Goal: Information Seeking & Learning: Learn about a topic

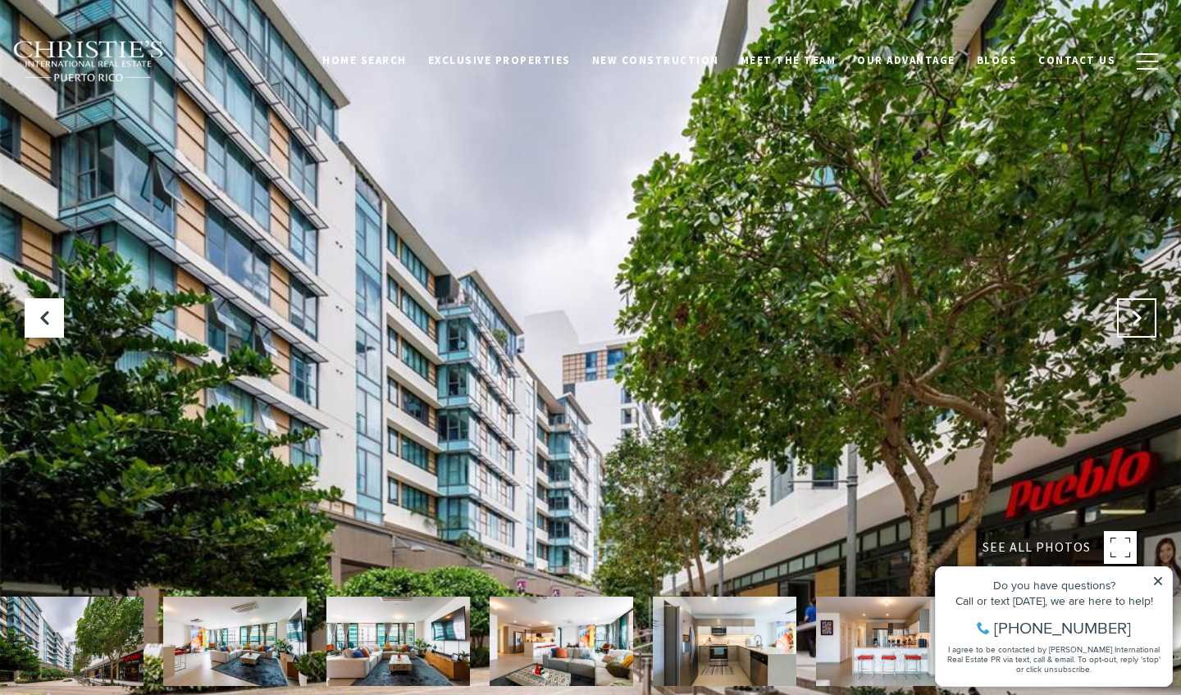
click at [1134, 326] on icon "Next Slide" at bounding box center [1136, 318] width 16 height 16
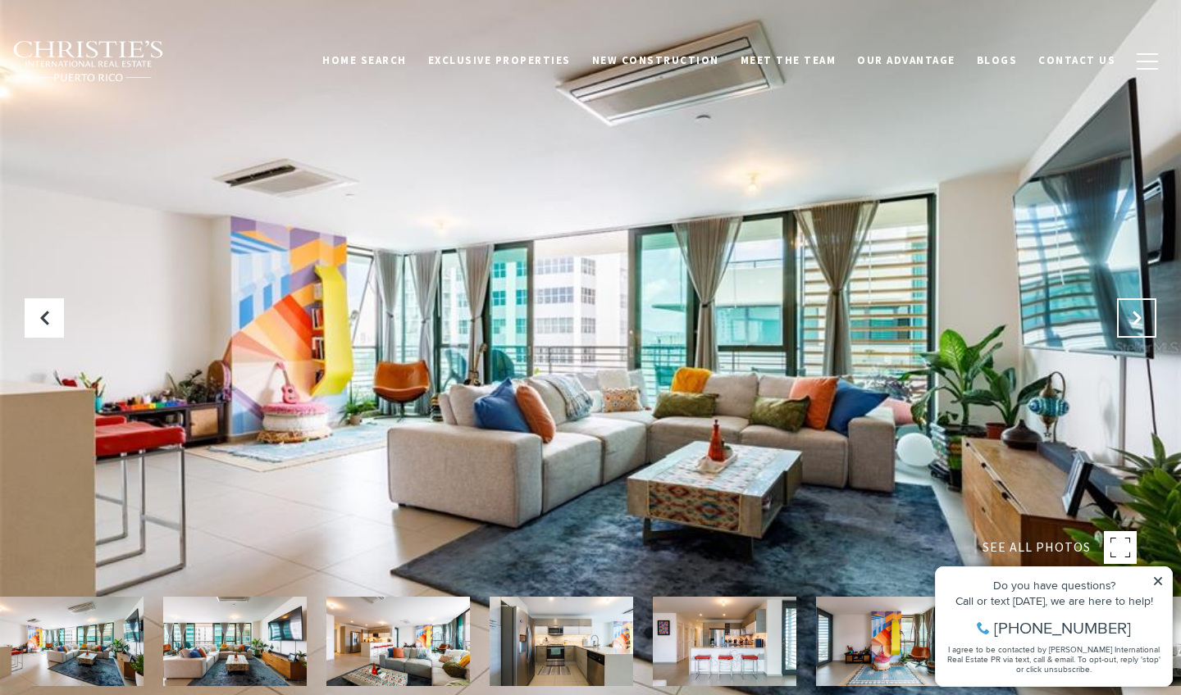
click at [1134, 326] on icon "Next Slide" at bounding box center [1136, 318] width 16 height 16
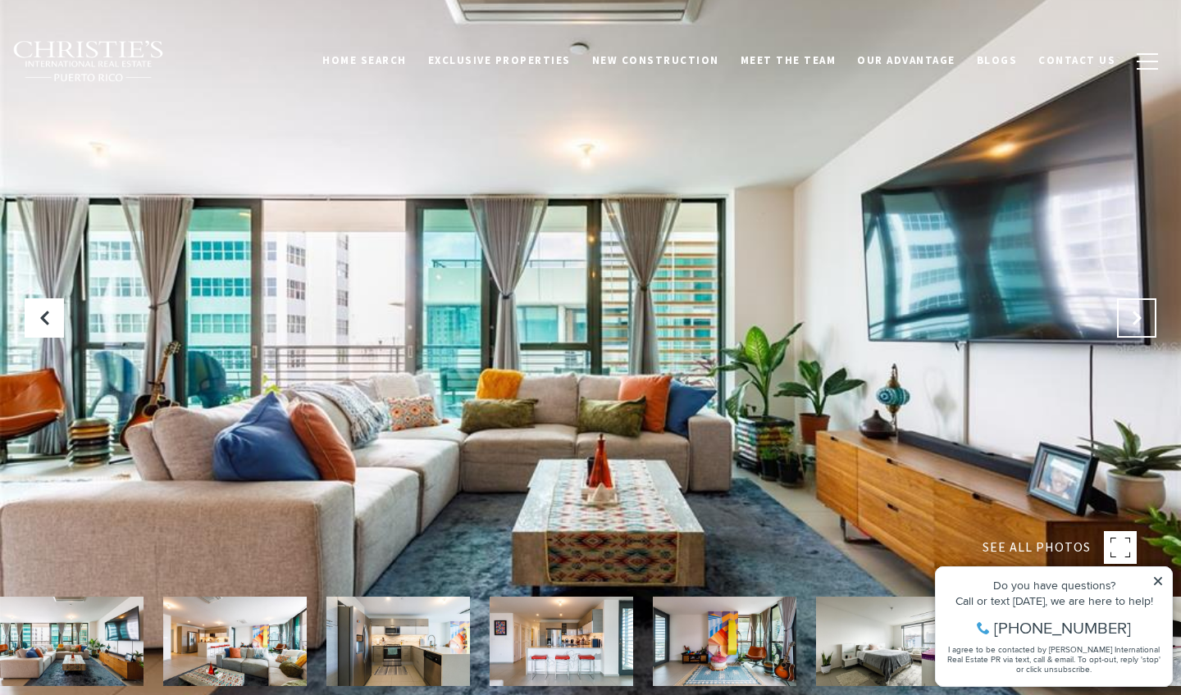
click at [1134, 326] on icon "Next Slide" at bounding box center [1136, 318] width 16 height 16
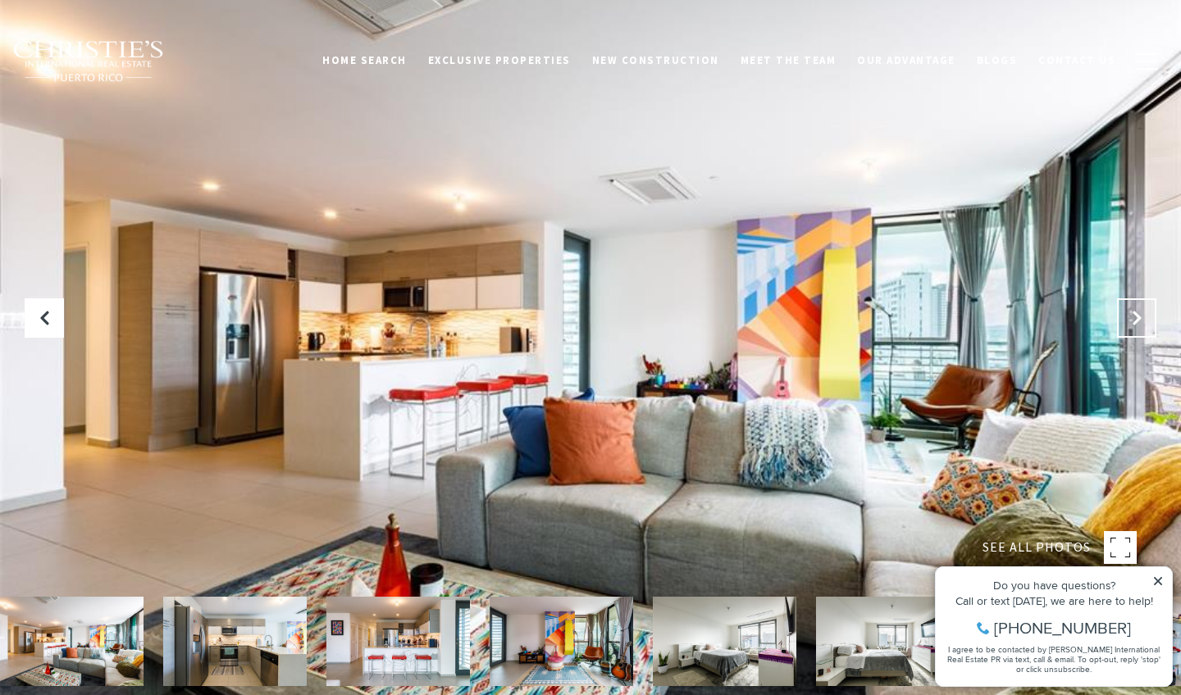
click at [1134, 326] on icon "Next Slide" at bounding box center [1136, 318] width 16 height 16
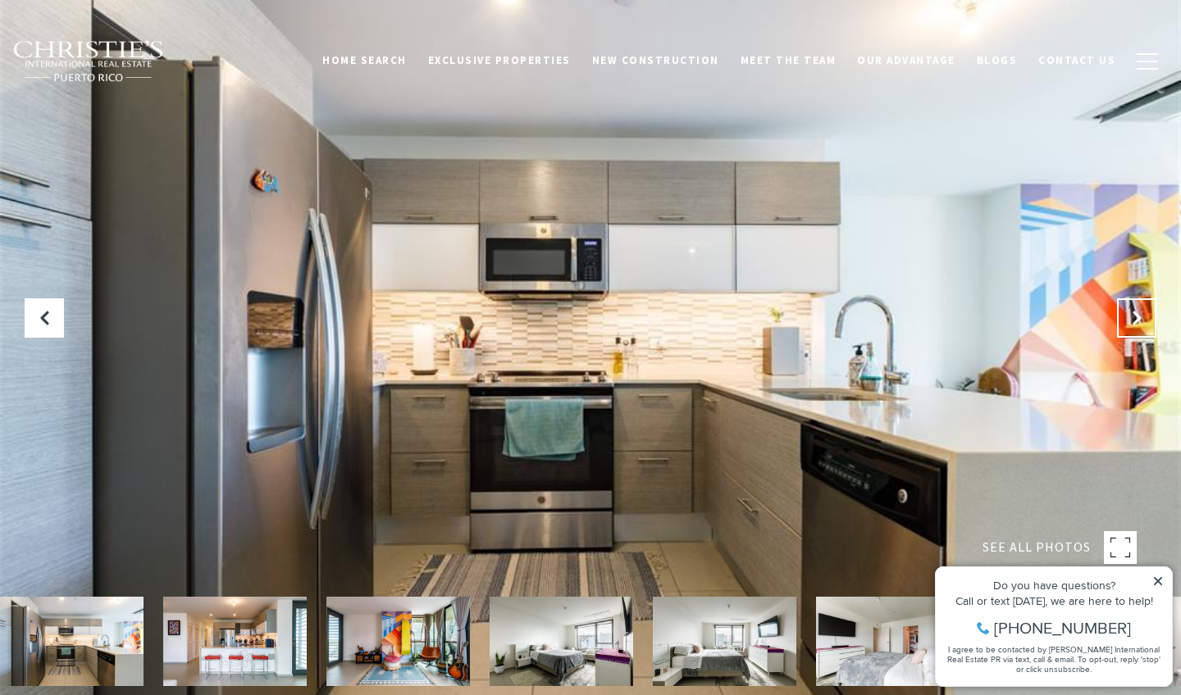
click at [1134, 326] on icon "Next Slide" at bounding box center [1136, 318] width 16 height 16
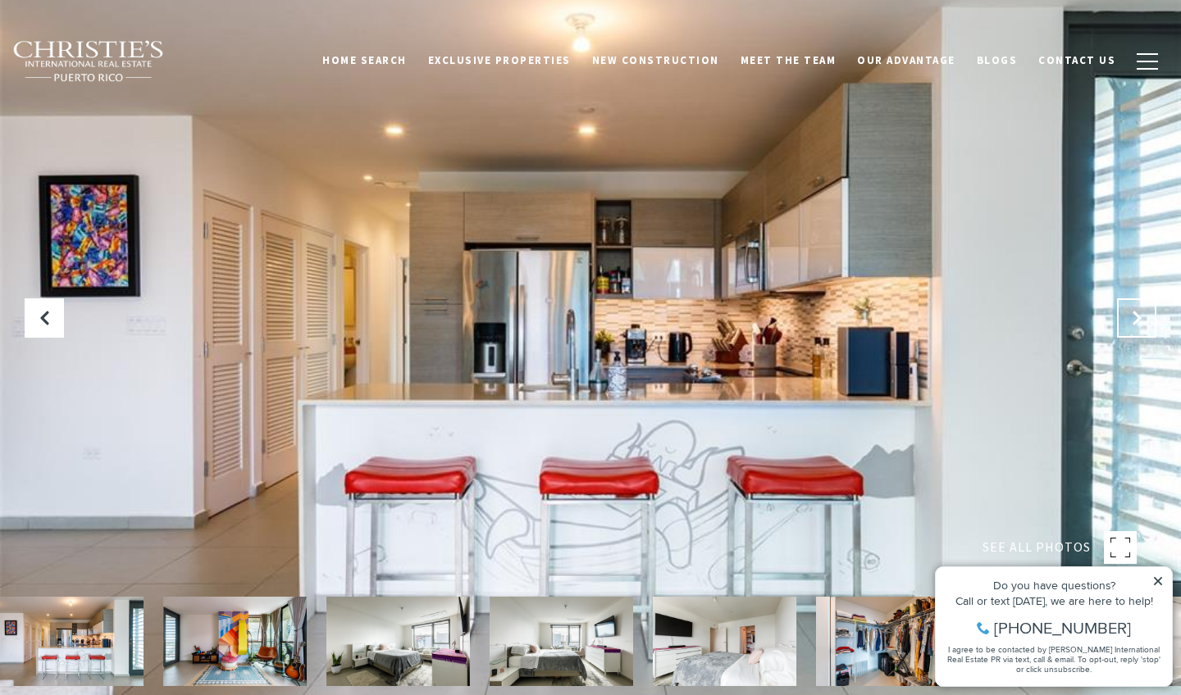
click at [1134, 321] on icon "Next Slide" at bounding box center [1136, 318] width 16 height 16
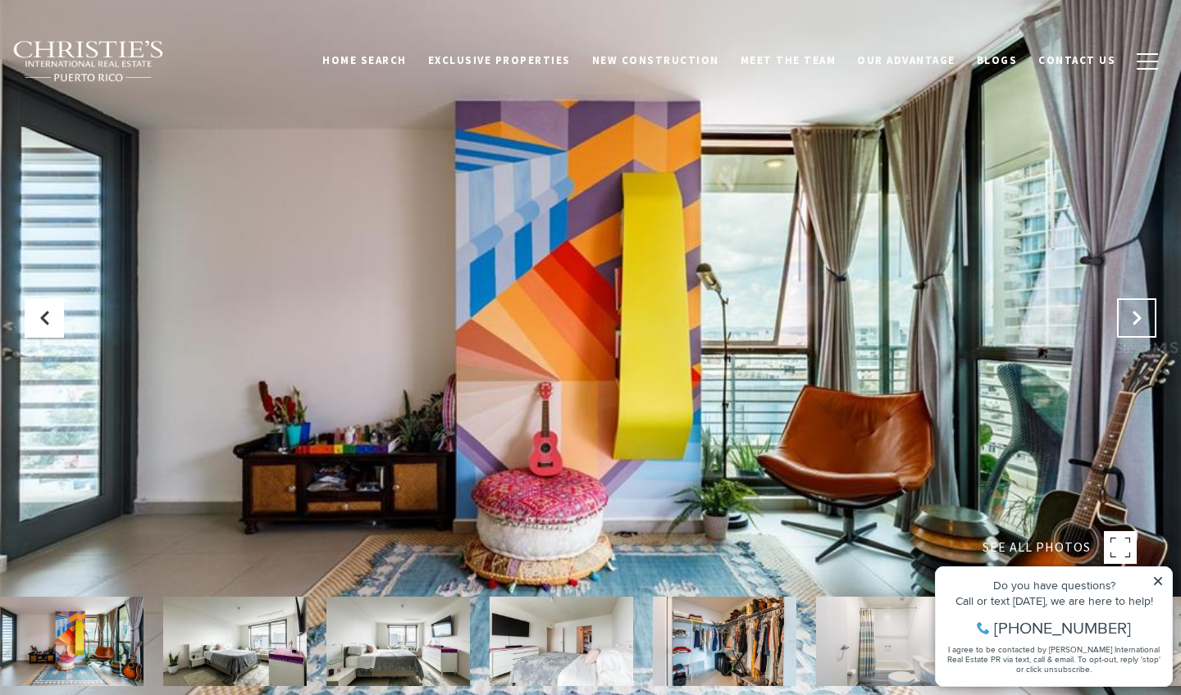
click at [1134, 321] on icon "Next Slide" at bounding box center [1136, 318] width 16 height 16
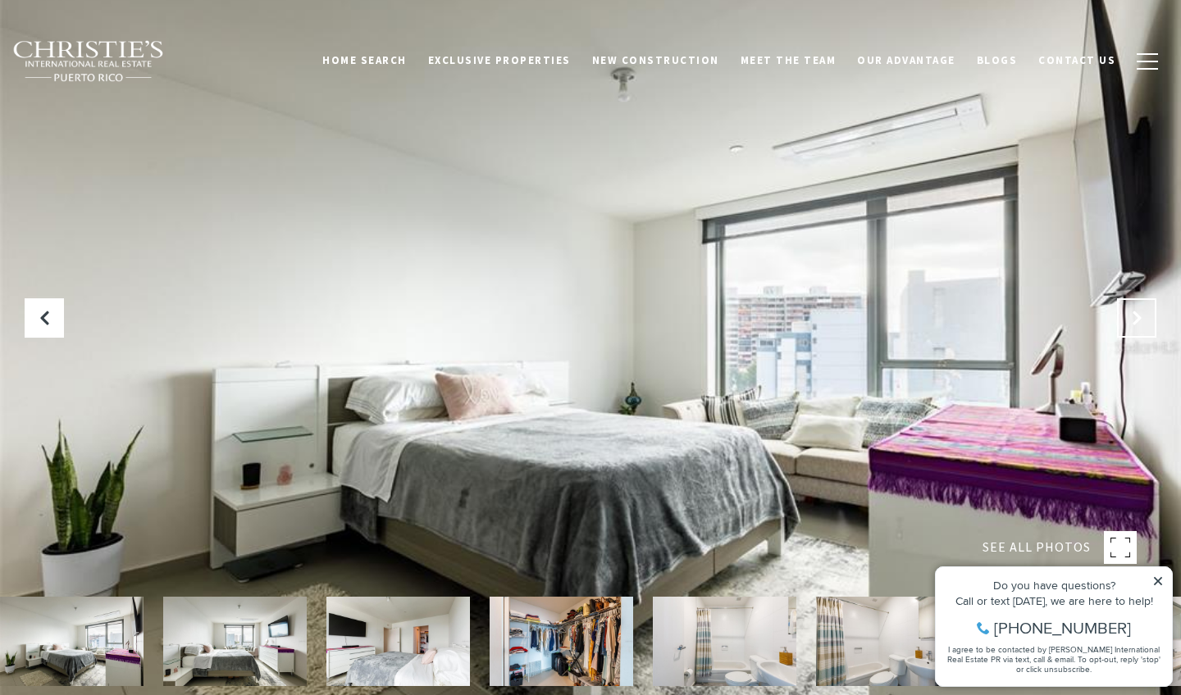
click at [1134, 321] on icon "Next Slide" at bounding box center [1136, 318] width 16 height 16
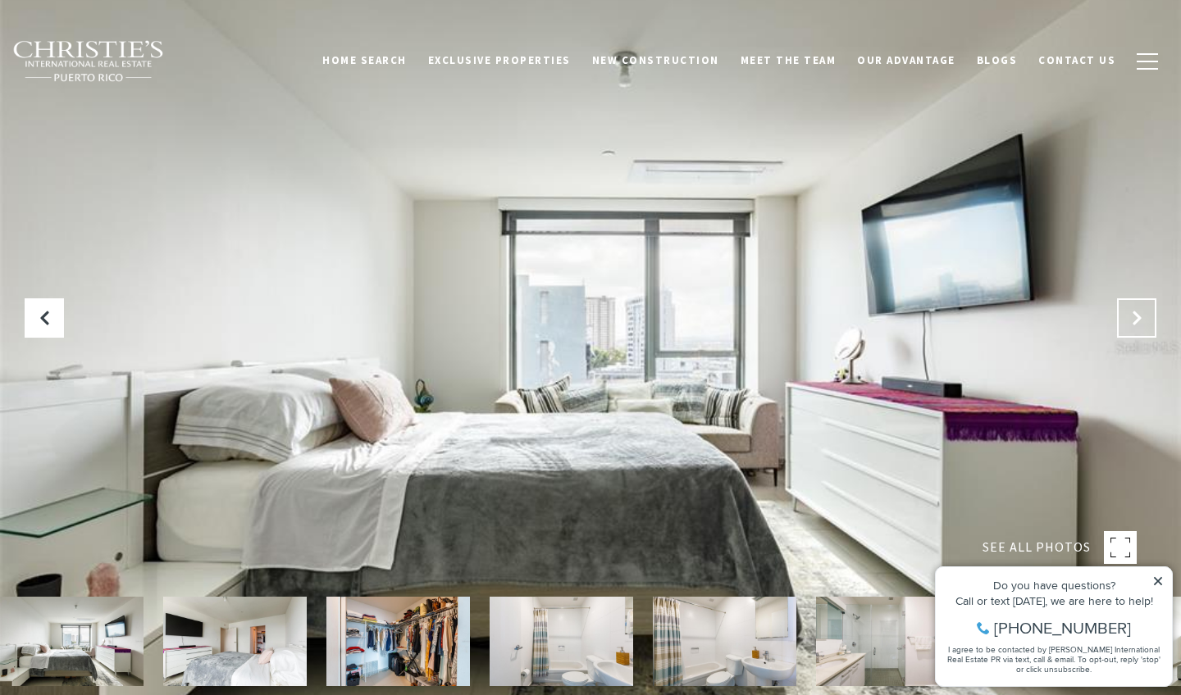
click at [1134, 321] on icon "Next Slide" at bounding box center [1136, 318] width 16 height 16
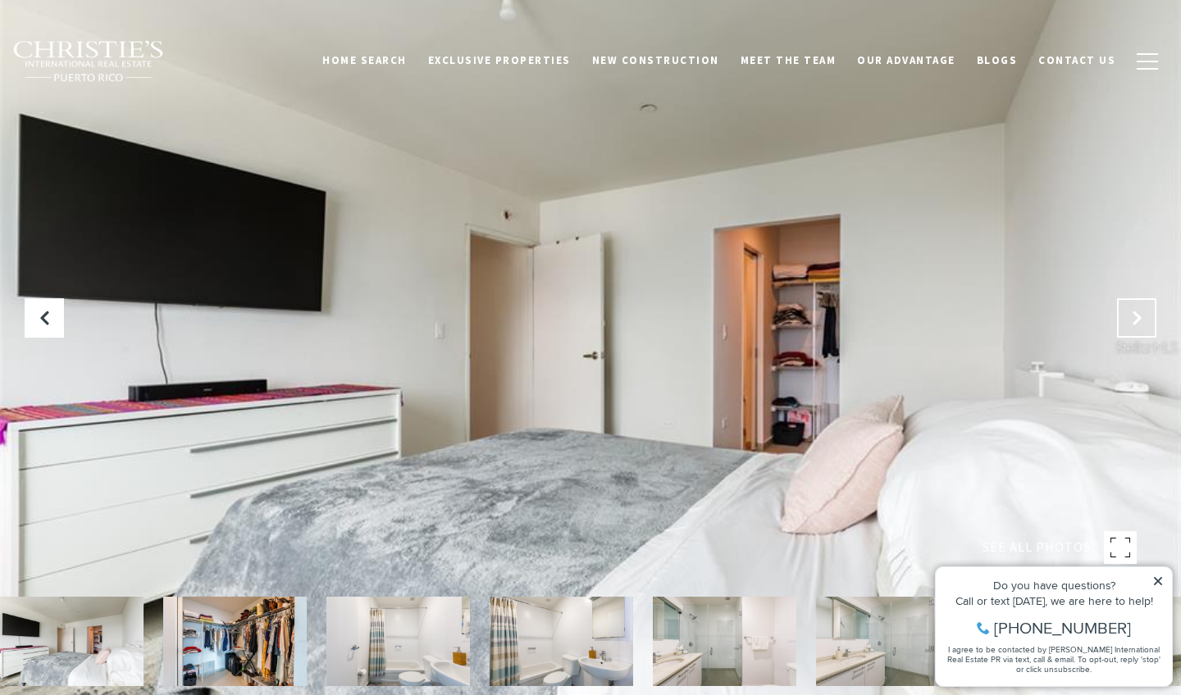
click at [1134, 321] on icon "Next Slide" at bounding box center [1136, 318] width 16 height 16
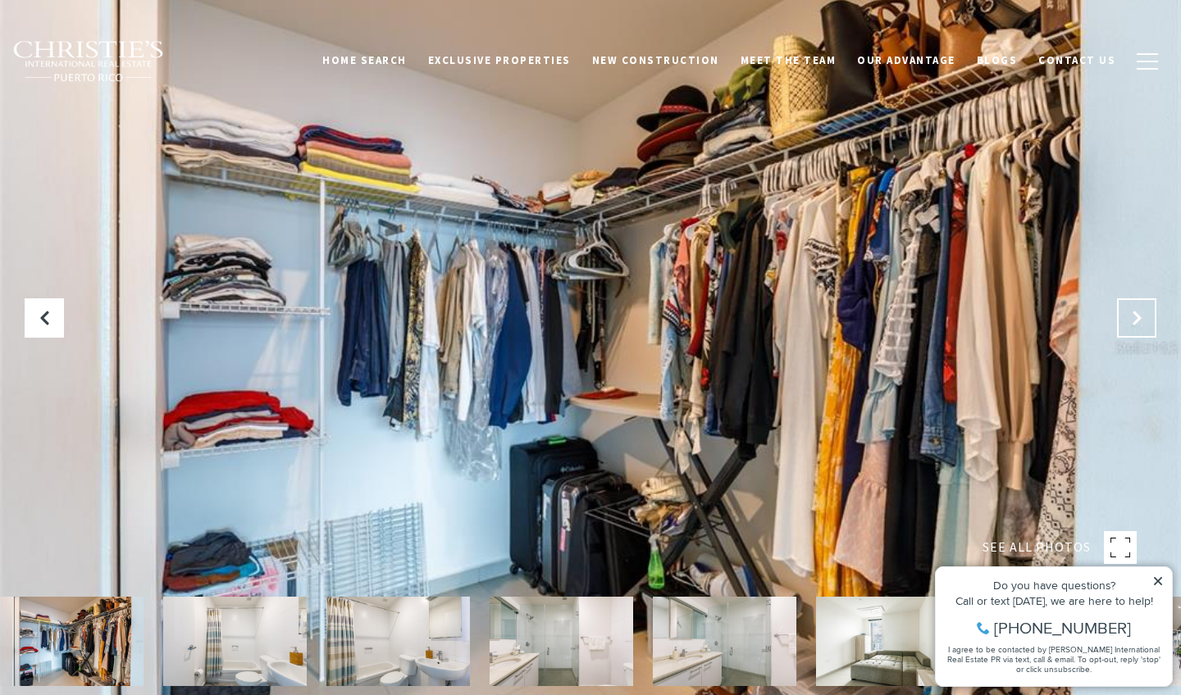
click at [1134, 321] on icon "Next Slide" at bounding box center [1136, 318] width 16 height 16
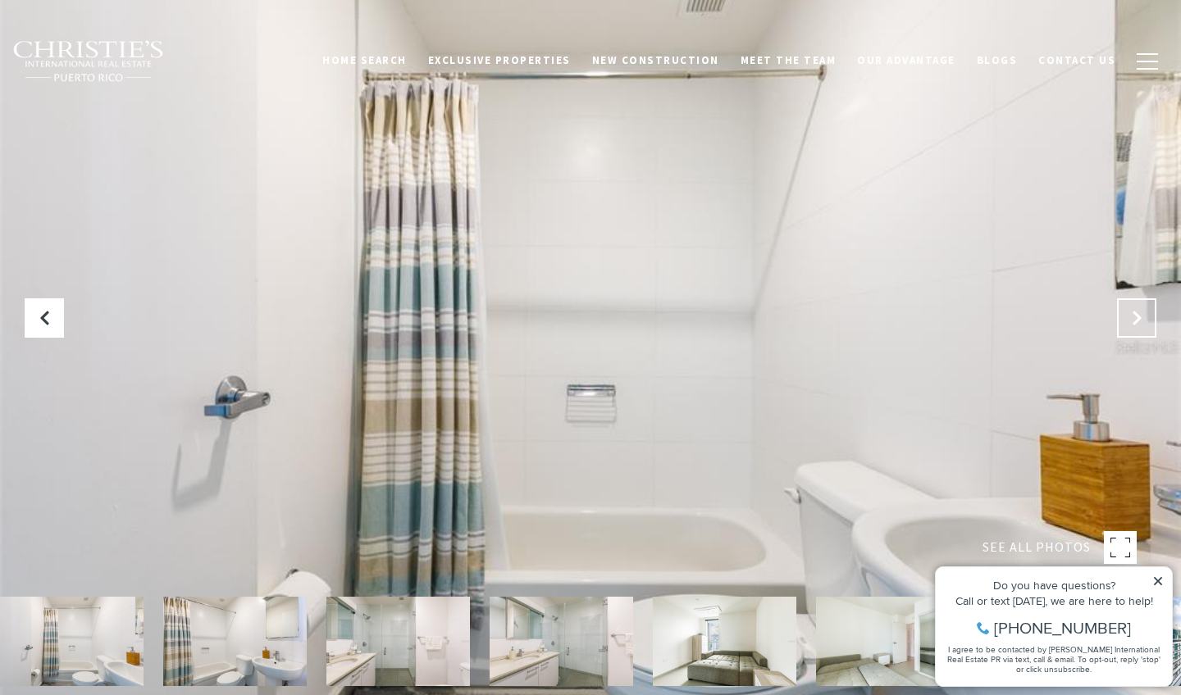
click at [1134, 316] on icon "Next Slide" at bounding box center [1136, 318] width 16 height 16
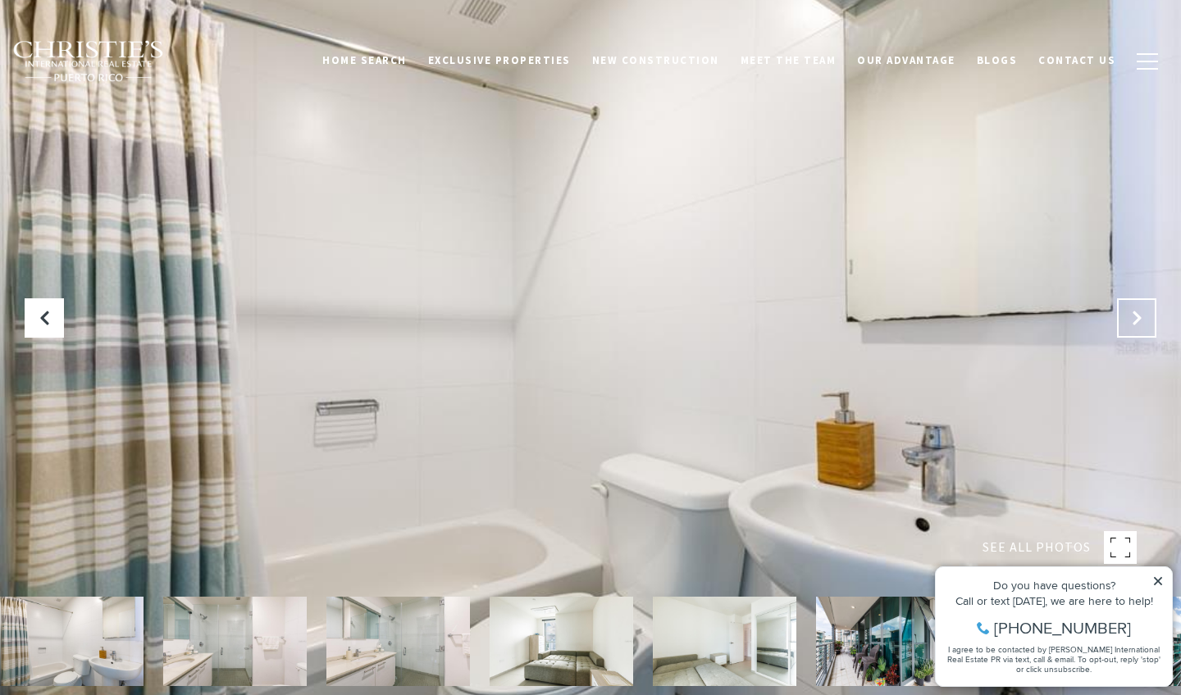
click at [1134, 316] on icon "Next Slide" at bounding box center [1136, 318] width 16 height 16
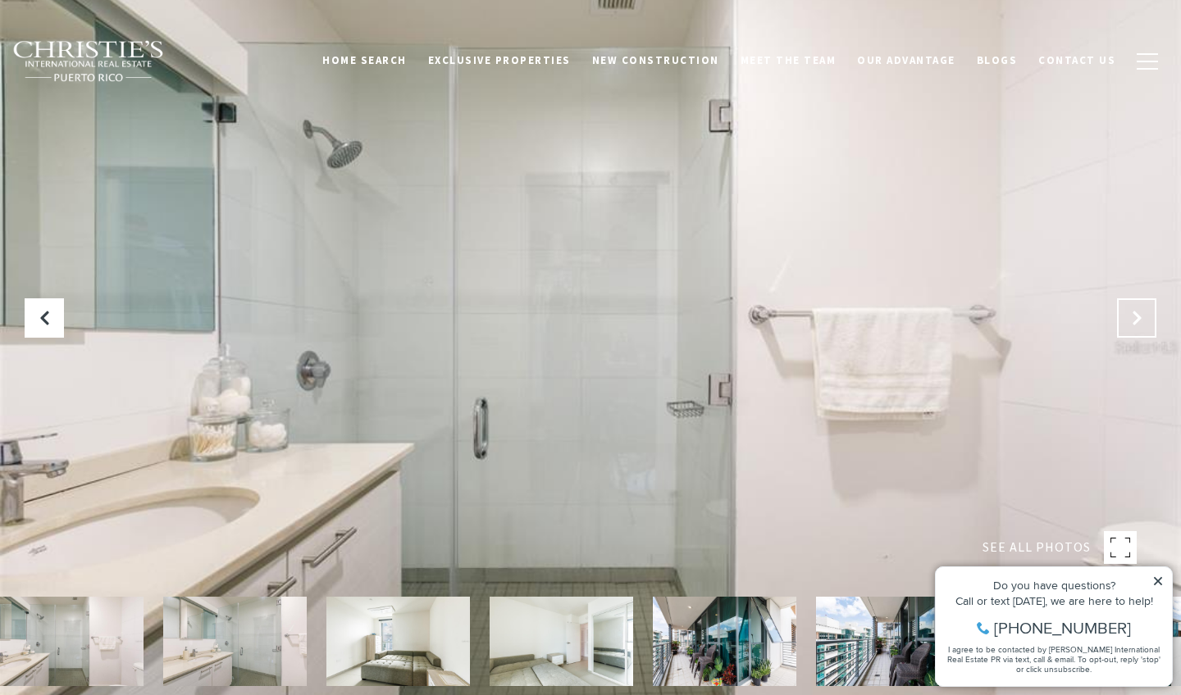
click at [1134, 316] on icon "Next Slide" at bounding box center [1136, 318] width 16 height 16
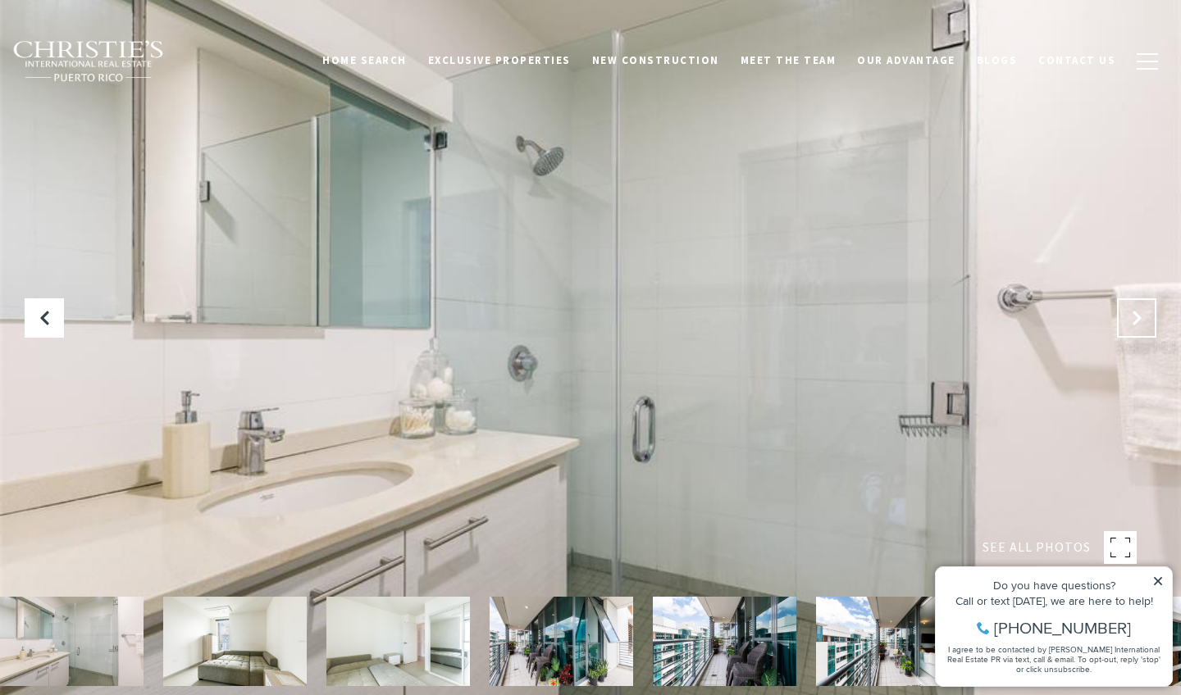
click at [1134, 316] on icon "Next Slide" at bounding box center [1136, 318] width 16 height 16
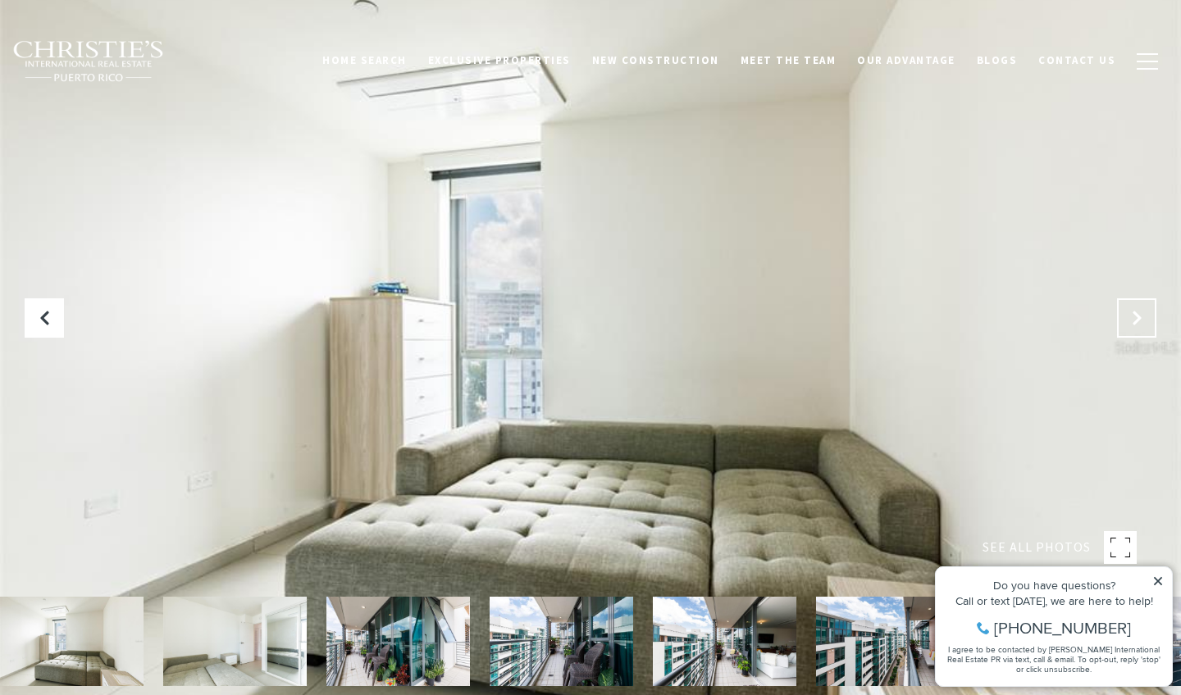
click at [1134, 316] on icon "Next Slide" at bounding box center [1136, 318] width 16 height 16
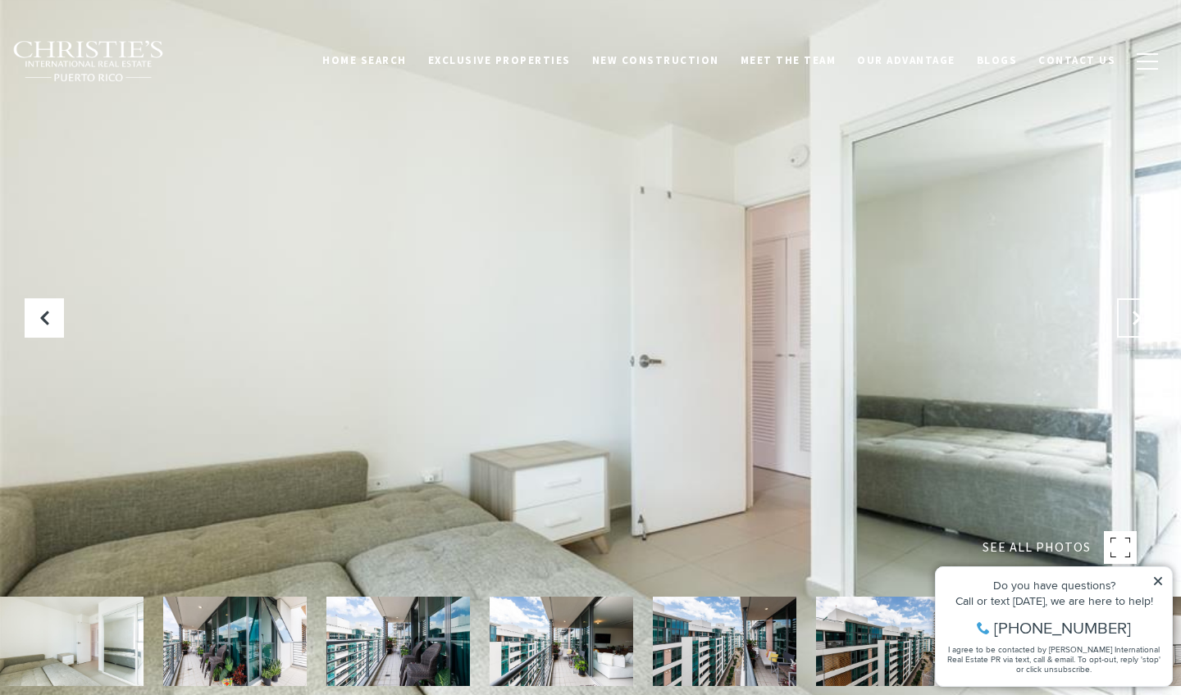
click at [1134, 316] on icon "Next Slide" at bounding box center [1136, 318] width 16 height 16
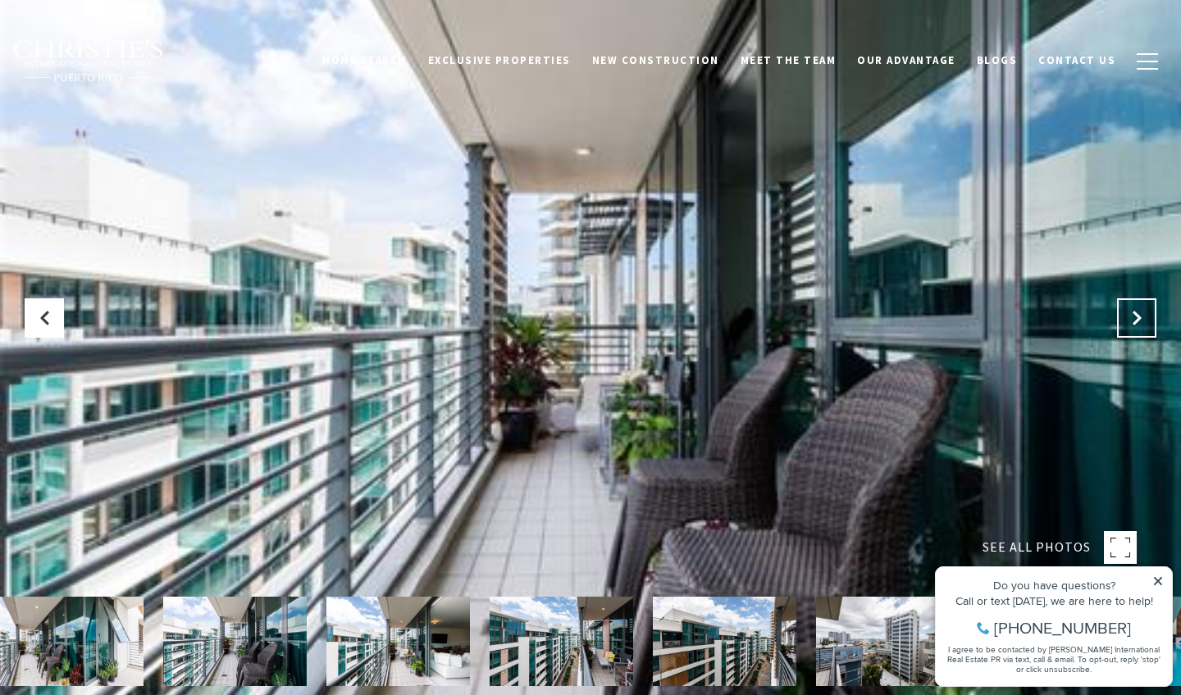
click at [1132, 316] on icon "Next Slide" at bounding box center [1136, 318] width 16 height 16
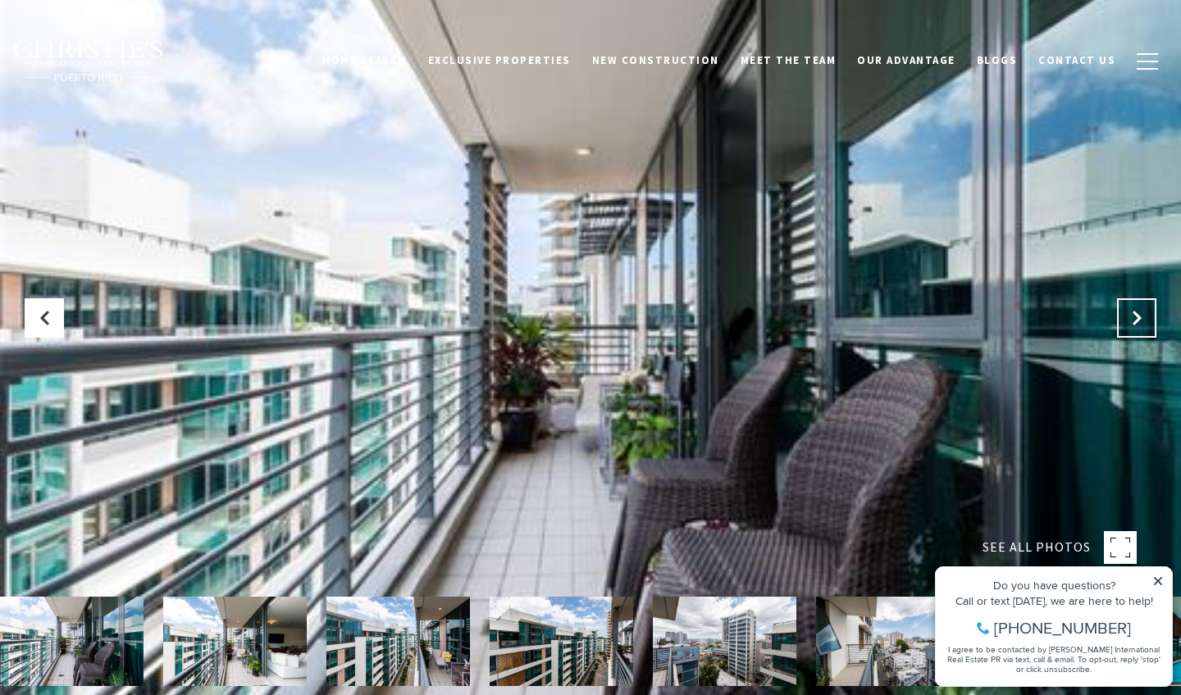
click at [1132, 316] on icon "Next Slide" at bounding box center [1136, 318] width 16 height 16
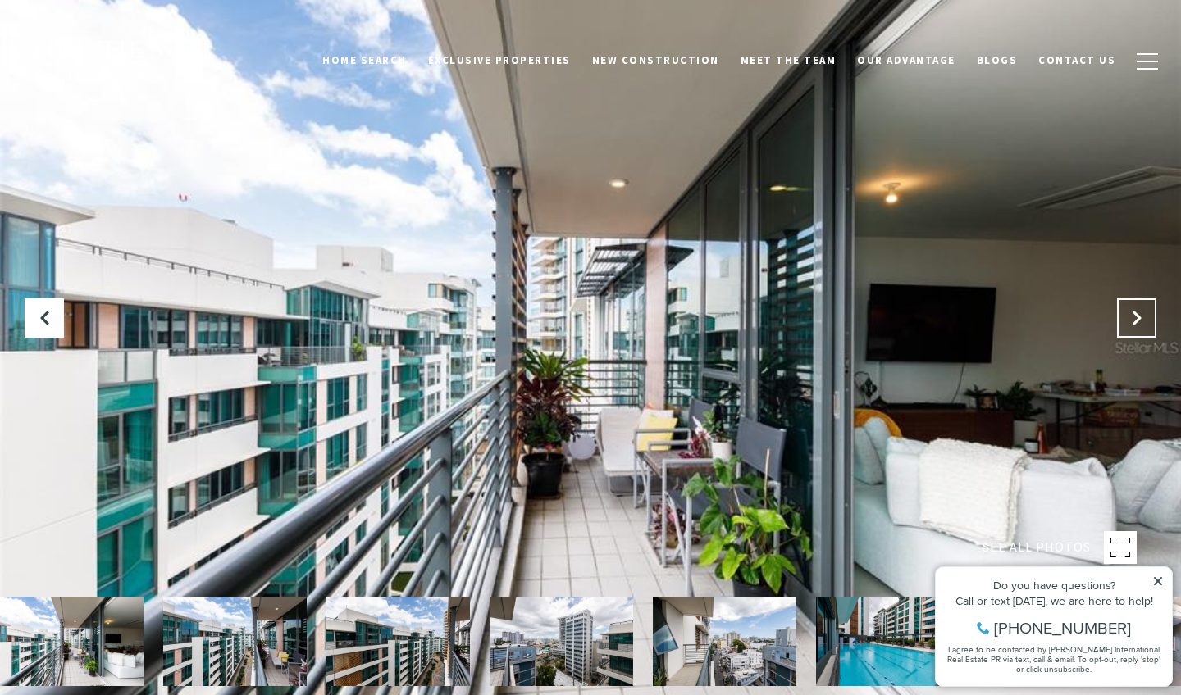
click at [1132, 316] on icon "Next Slide" at bounding box center [1136, 318] width 16 height 16
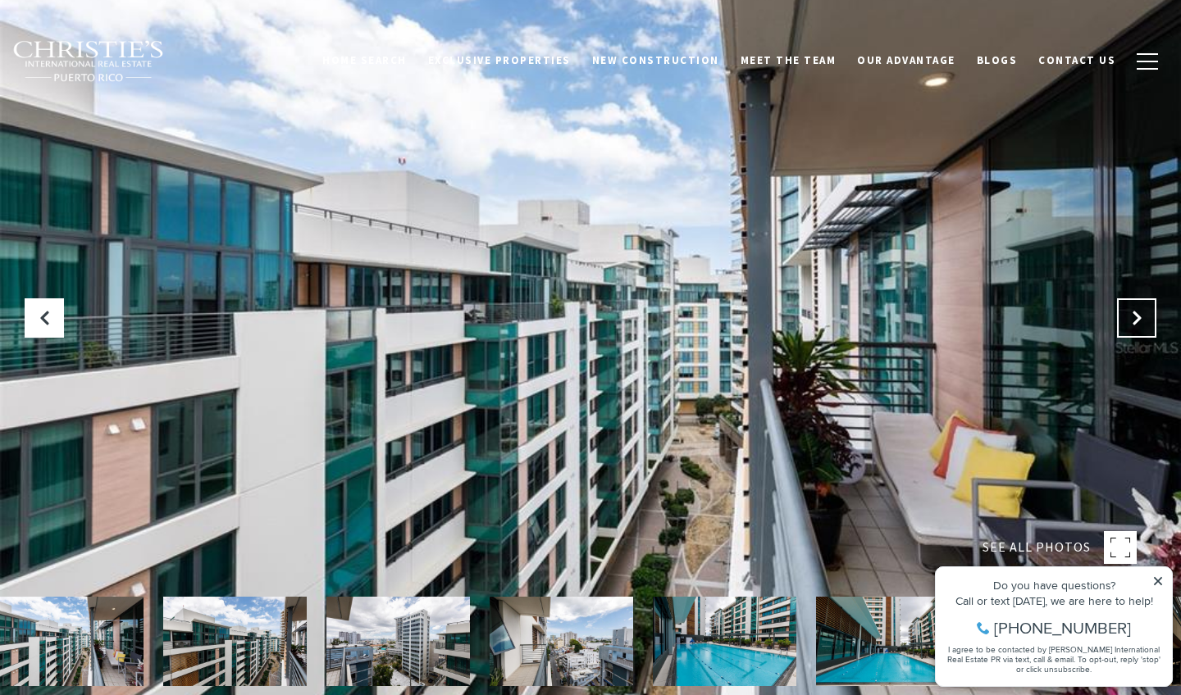
click at [1132, 316] on icon "Next Slide" at bounding box center [1136, 318] width 16 height 16
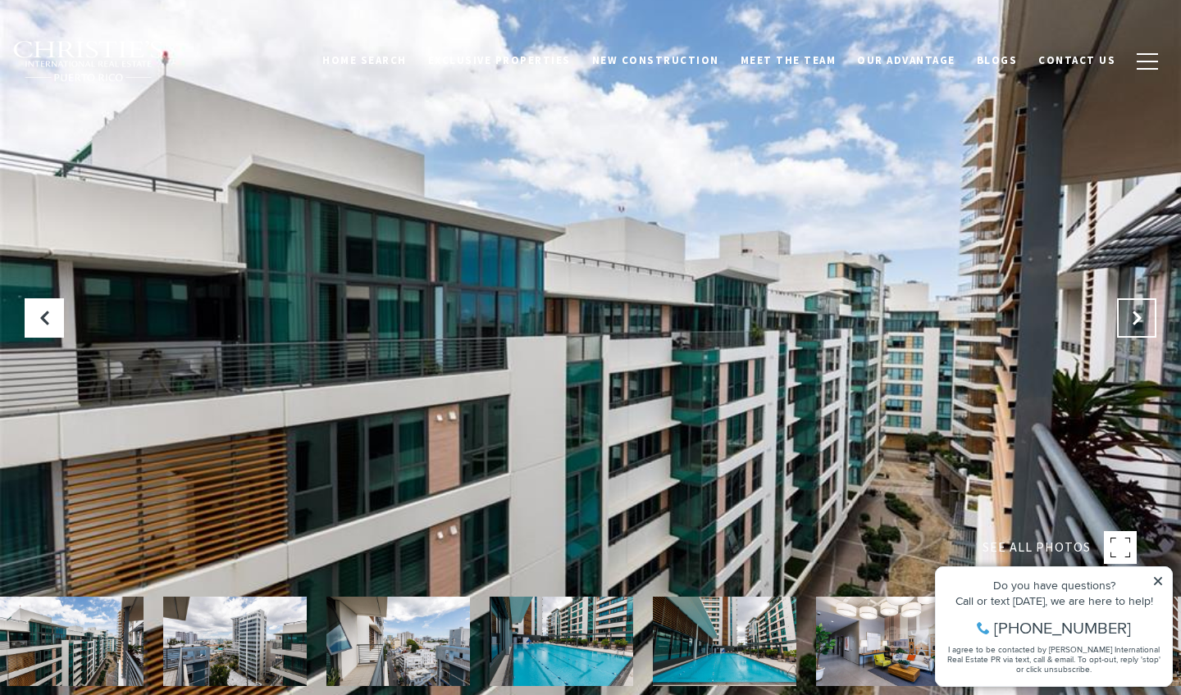
click at [1132, 316] on icon "Next Slide" at bounding box center [1136, 318] width 16 height 16
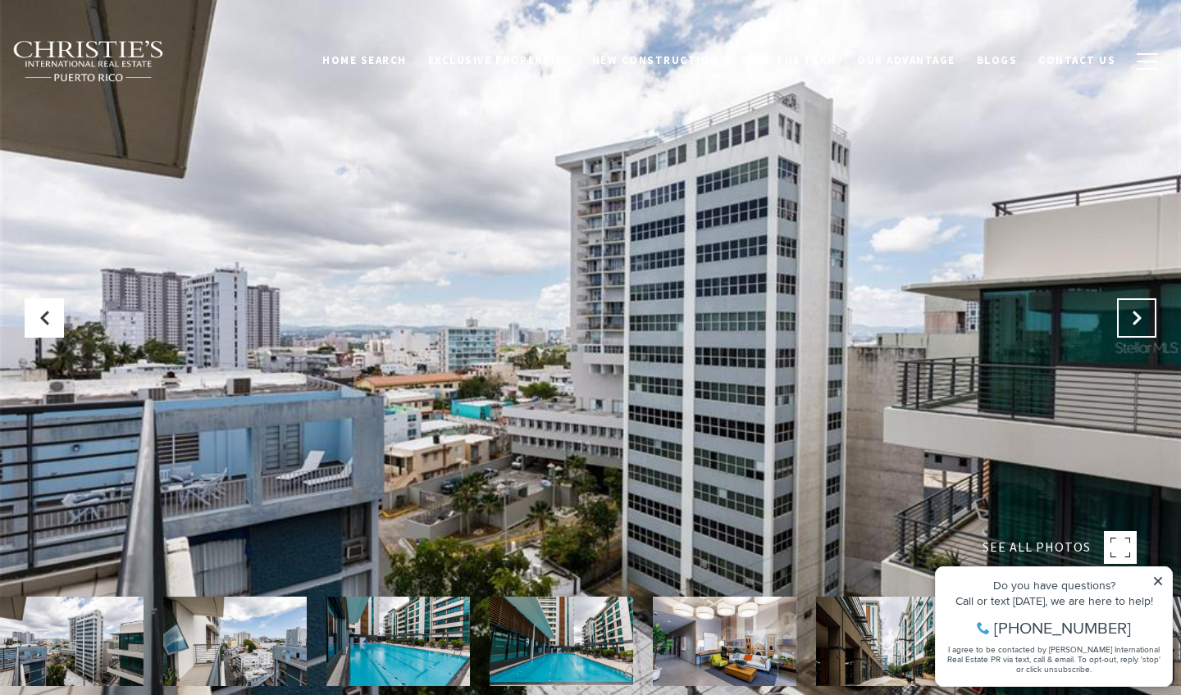
click at [1132, 316] on icon "Next Slide" at bounding box center [1136, 318] width 16 height 16
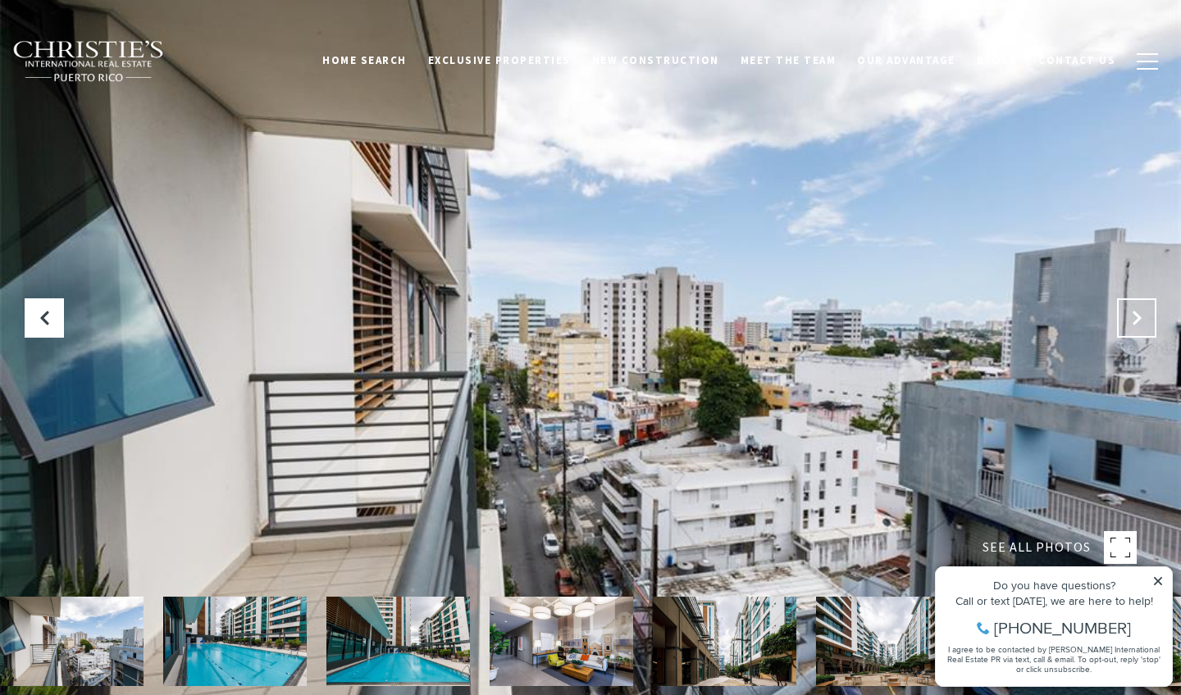
click at [1132, 316] on icon "Next Slide" at bounding box center [1136, 318] width 16 height 16
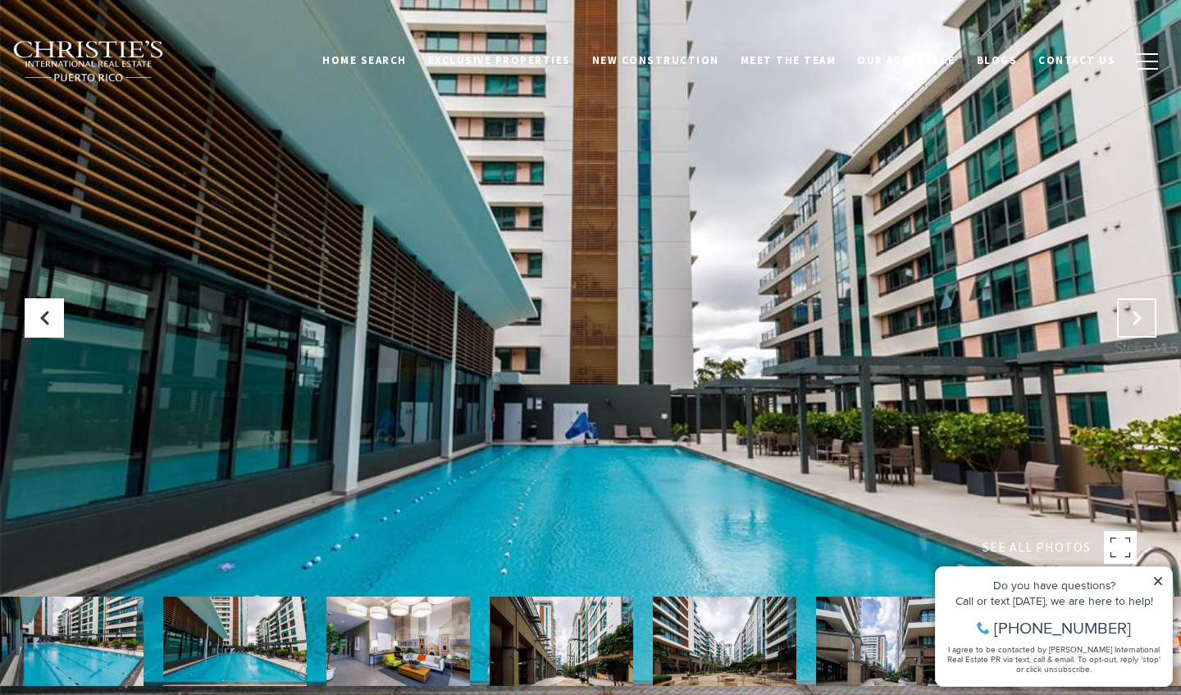
click at [1132, 316] on icon "Next Slide" at bounding box center [1136, 318] width 16 height 16
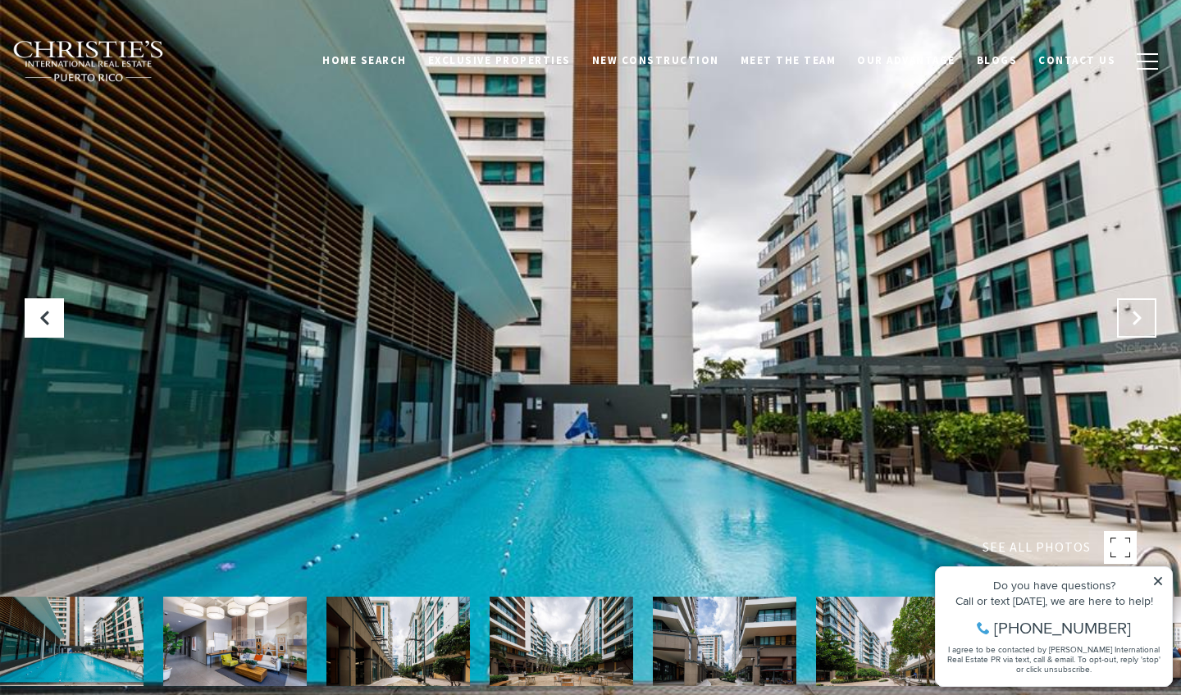
click at [1132, 316] on icon "Next Slide" at bounding box center [1136, 318] width 16 height 16
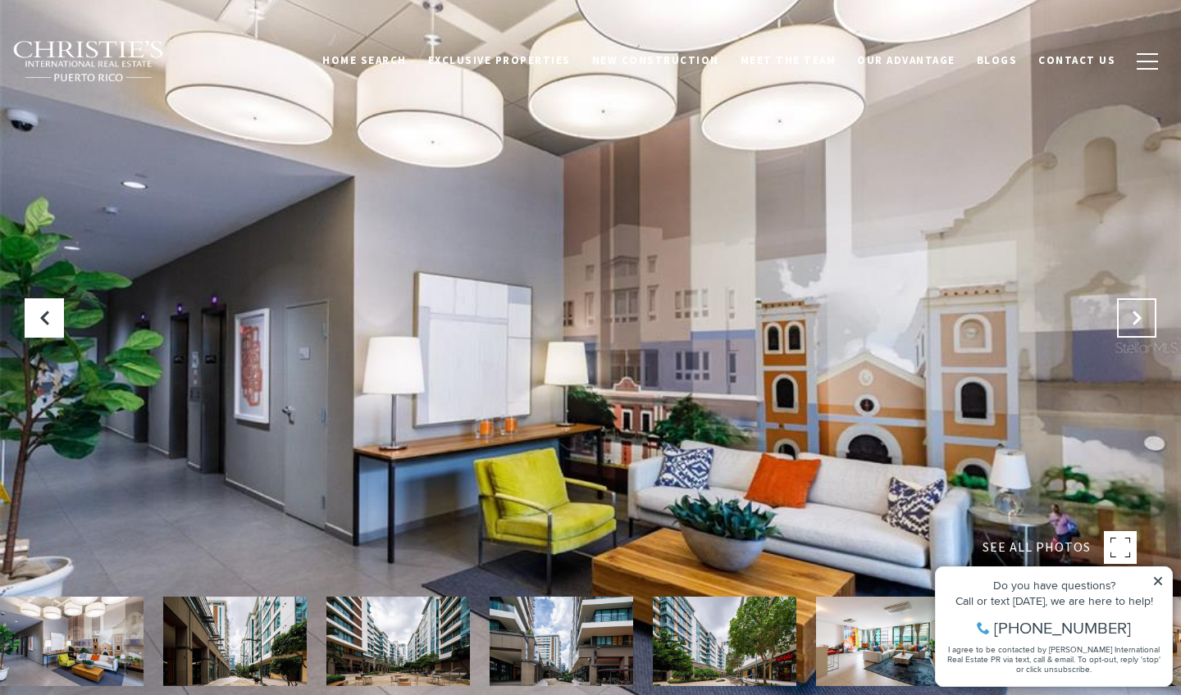
click at [1132, 316] on icon "Next Slide" at bounding box center [1136, 318] width 16 height 16
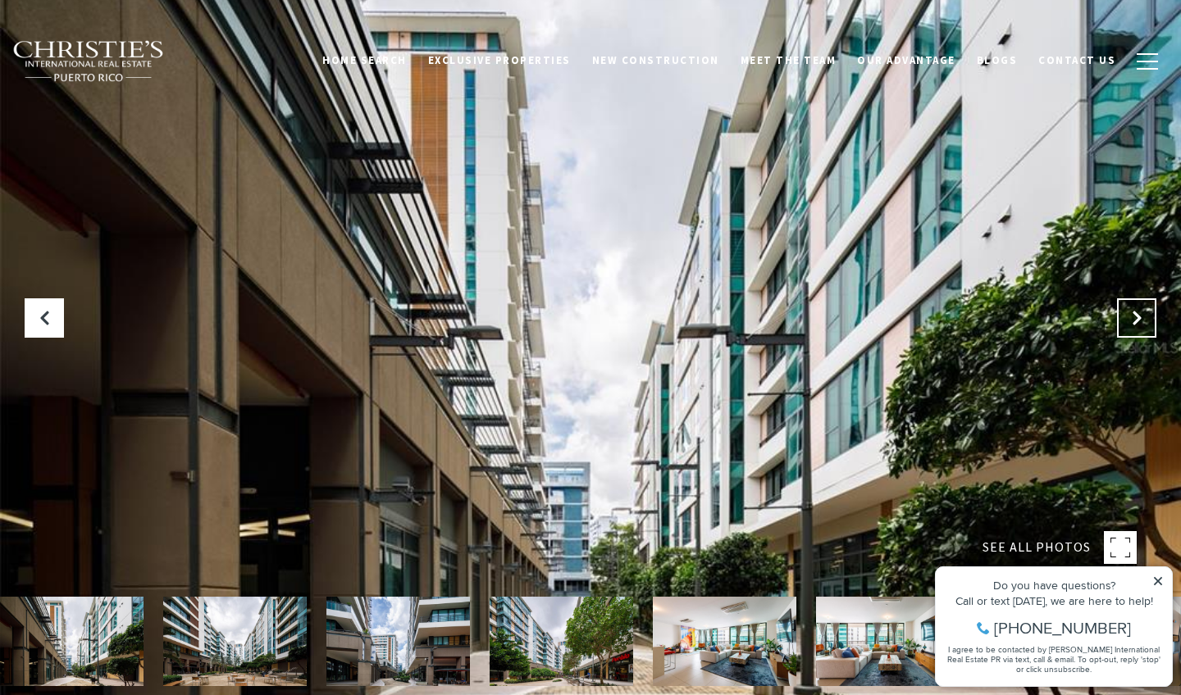
click at [1132, 316] on icon "Next Slide" at bounding box center [1136, 318] width 16 height 16
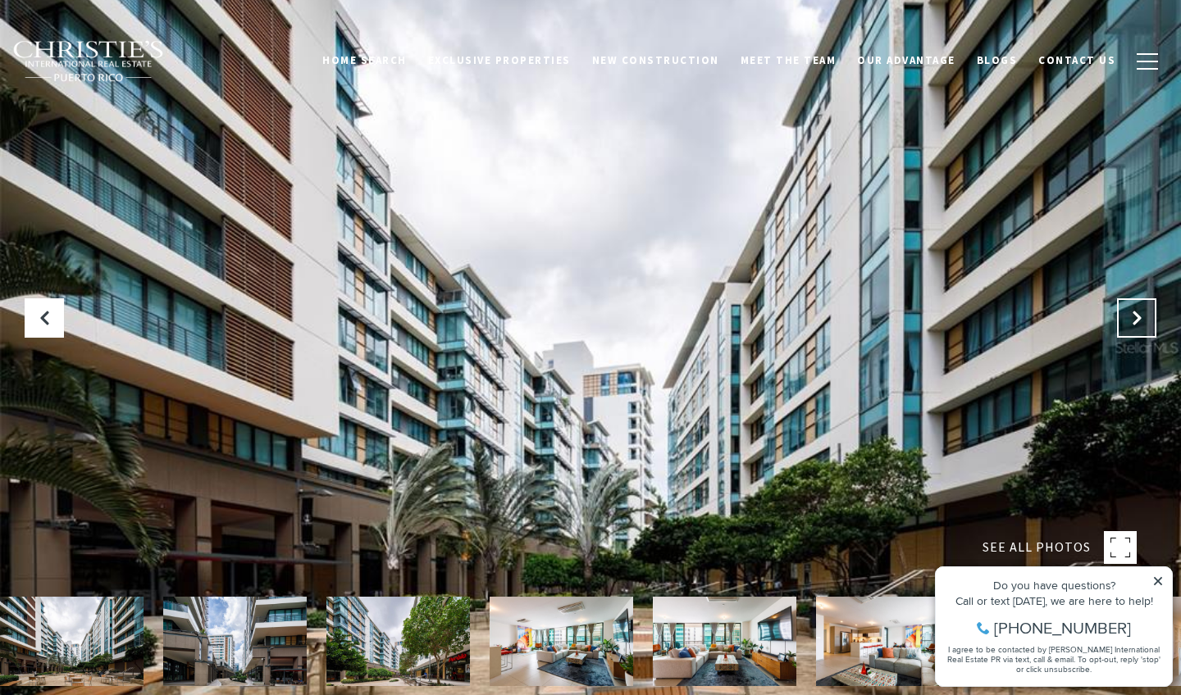
click at [1132, 316] on icon "Next Slide" at bounding box center [1136, 318] width 16 height 16
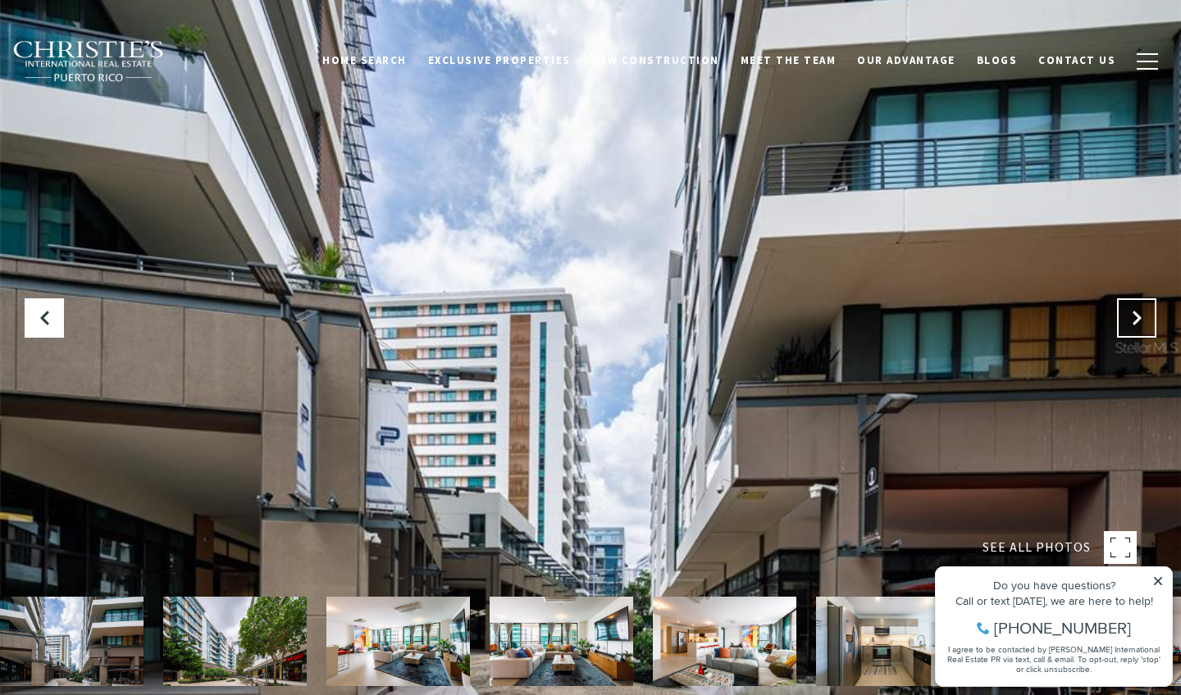
click at [1132, 316] on icon "Next Slide" at bounding box center [1136, 318] width 16 height 16
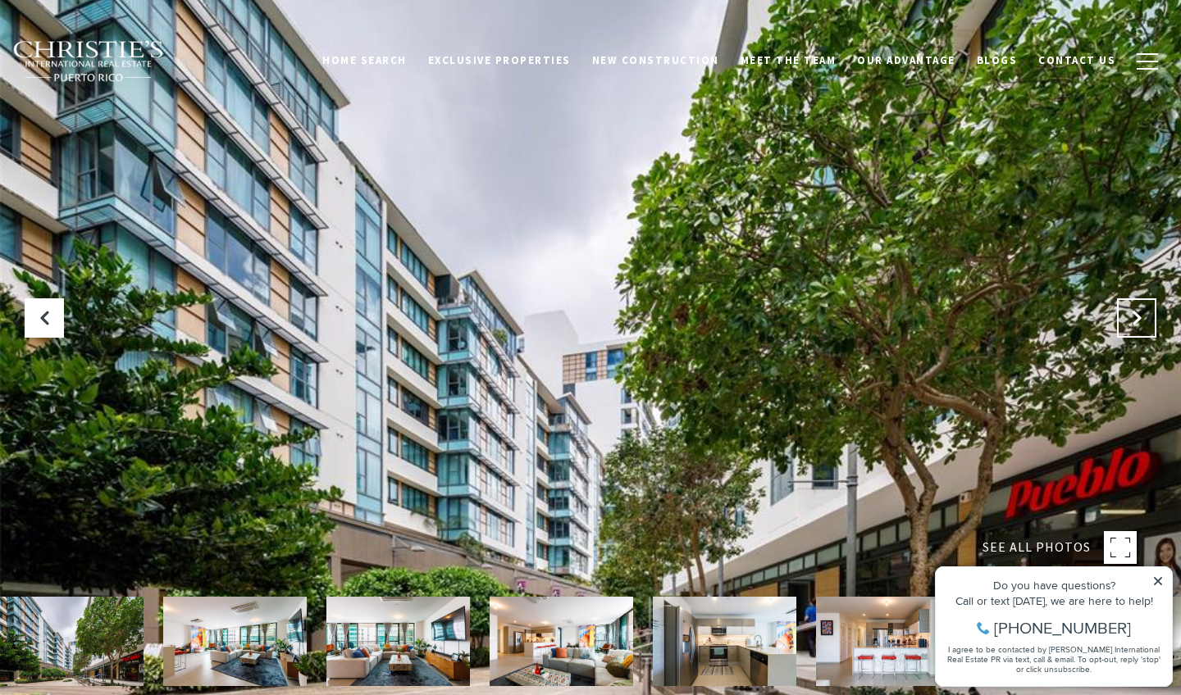
click at [1132, 316] on icon "Next Slide" at bounding box center [1136, 318] width 16 height 16
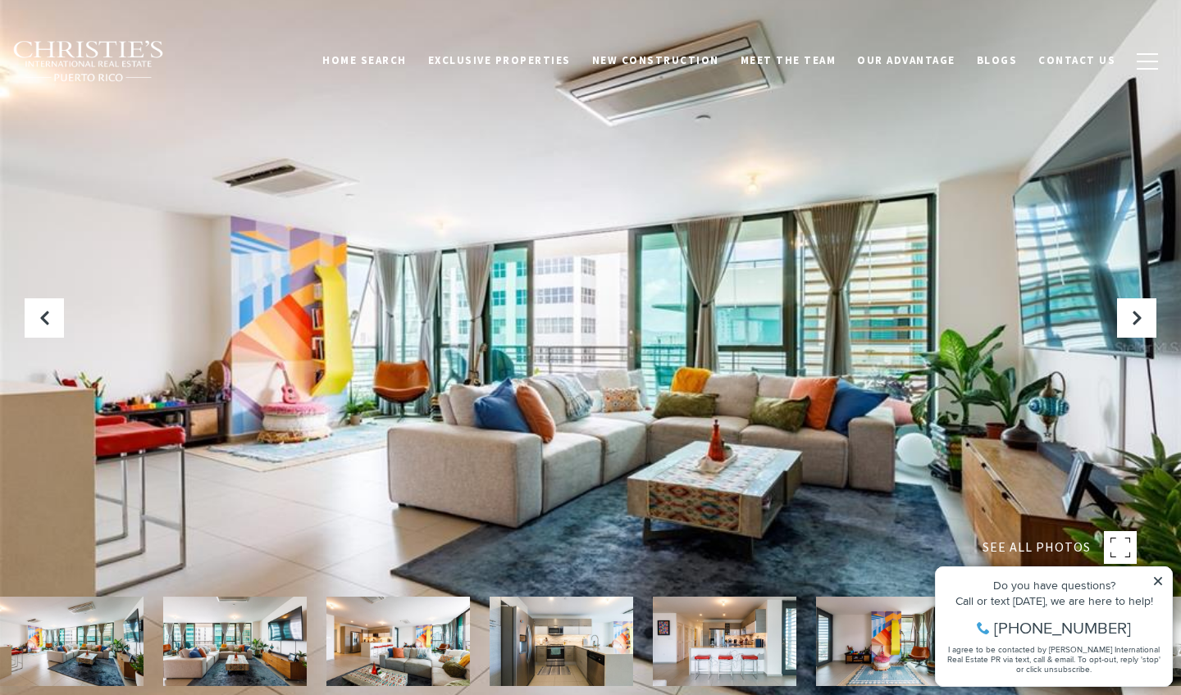
click at [59, 644] on img at bounding box center [71, 641] width 143 height 89
